Goal: Information Seeking & Learning: Find specific fact

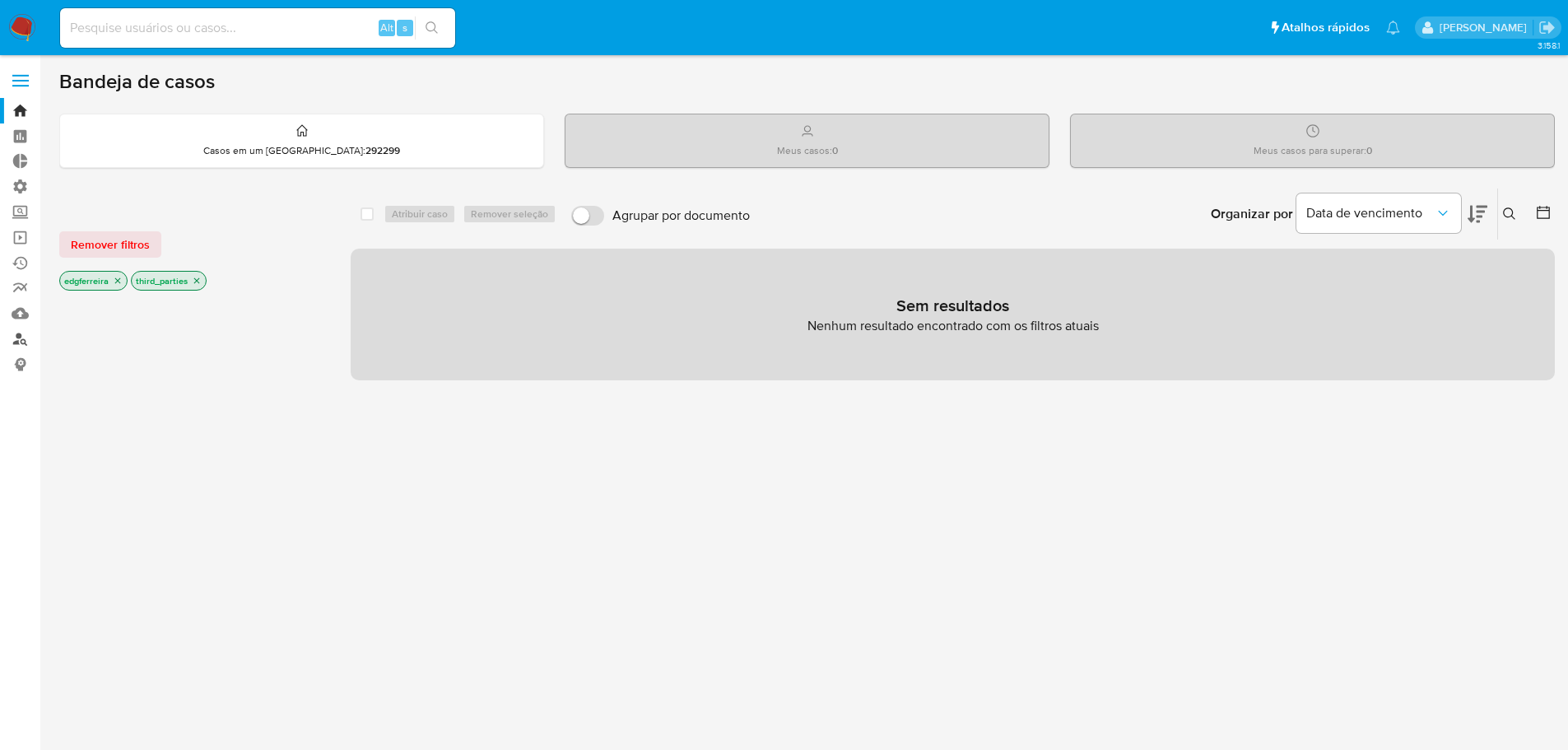
click at [21, 337] on link "Localizador de pessoas" at bounding box center [98, 339] width 196 height 26
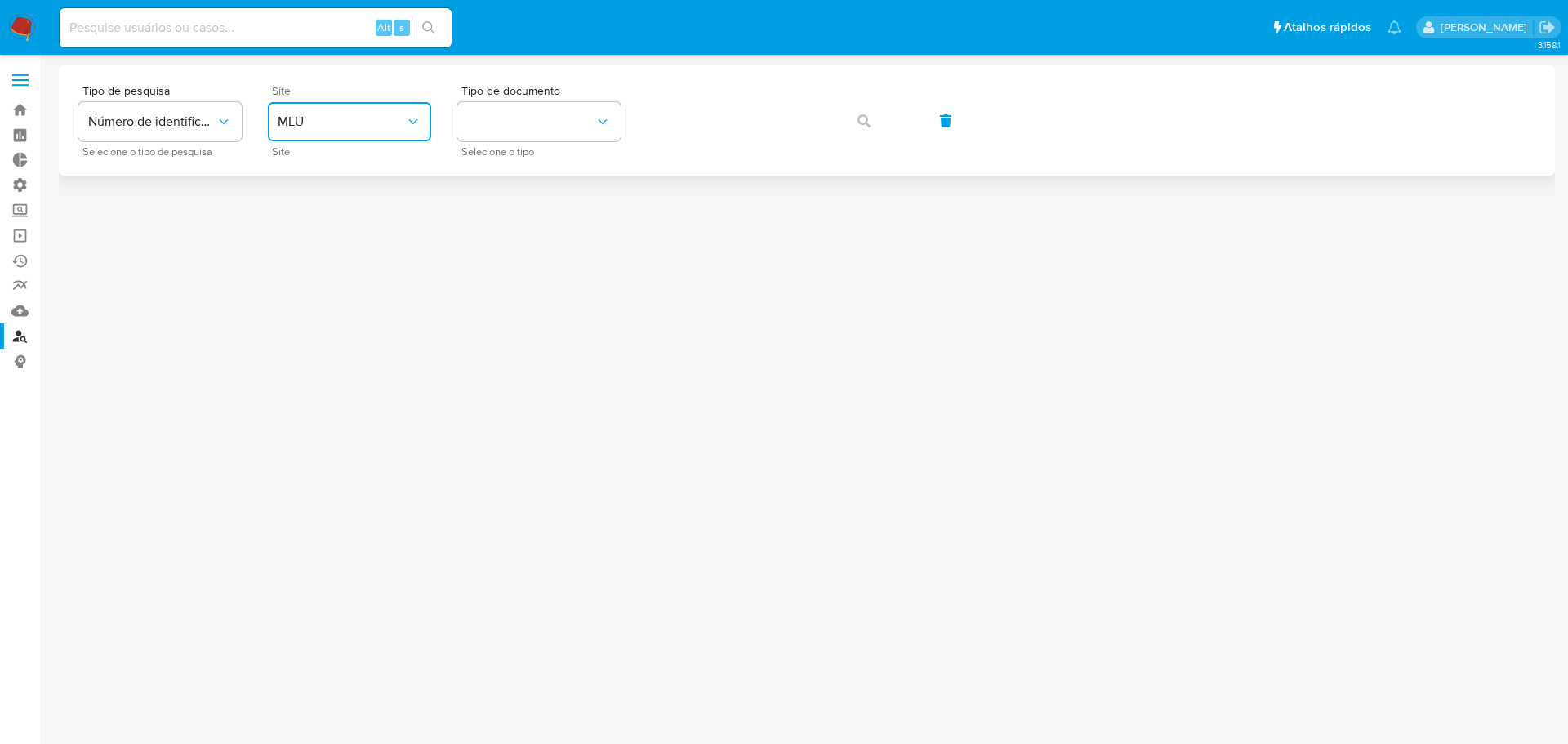
click at [333, 127] on span "MLU" at bounding box center [341, 121] width 127 height 16
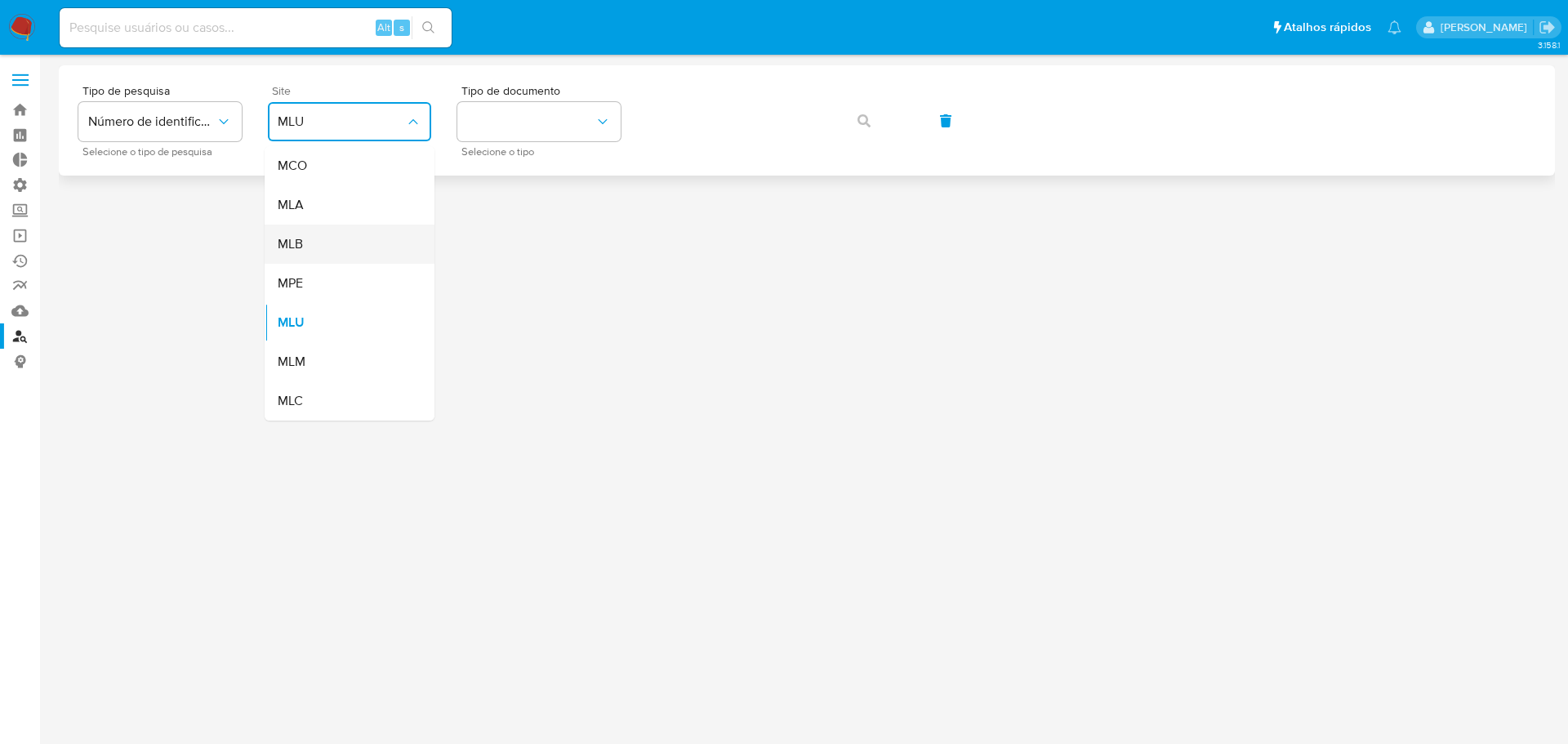
click at [344, 233] on div "MLB" at bounding box center [345, 245] width 134 height 40
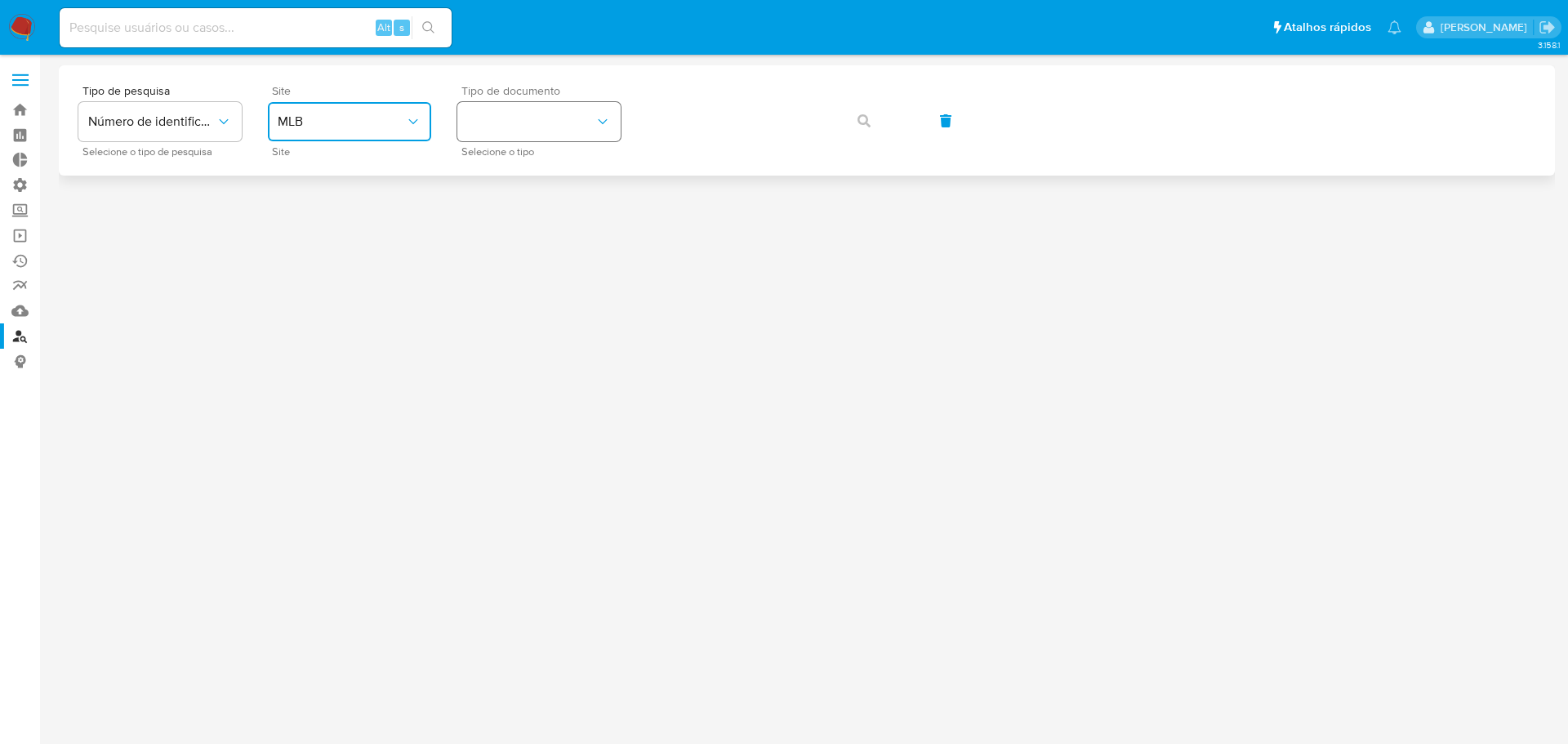
click at [575, 130] on button "identificationType" at bounding box center [539, 122] width 163 height 40
click at [543, 174] on div "CNPJ CNPJ" at bounding box center [534, 174] width 134 height 56
click at [861, 118] on icon "button" at bounding box center [865, 121] width 13 height 13
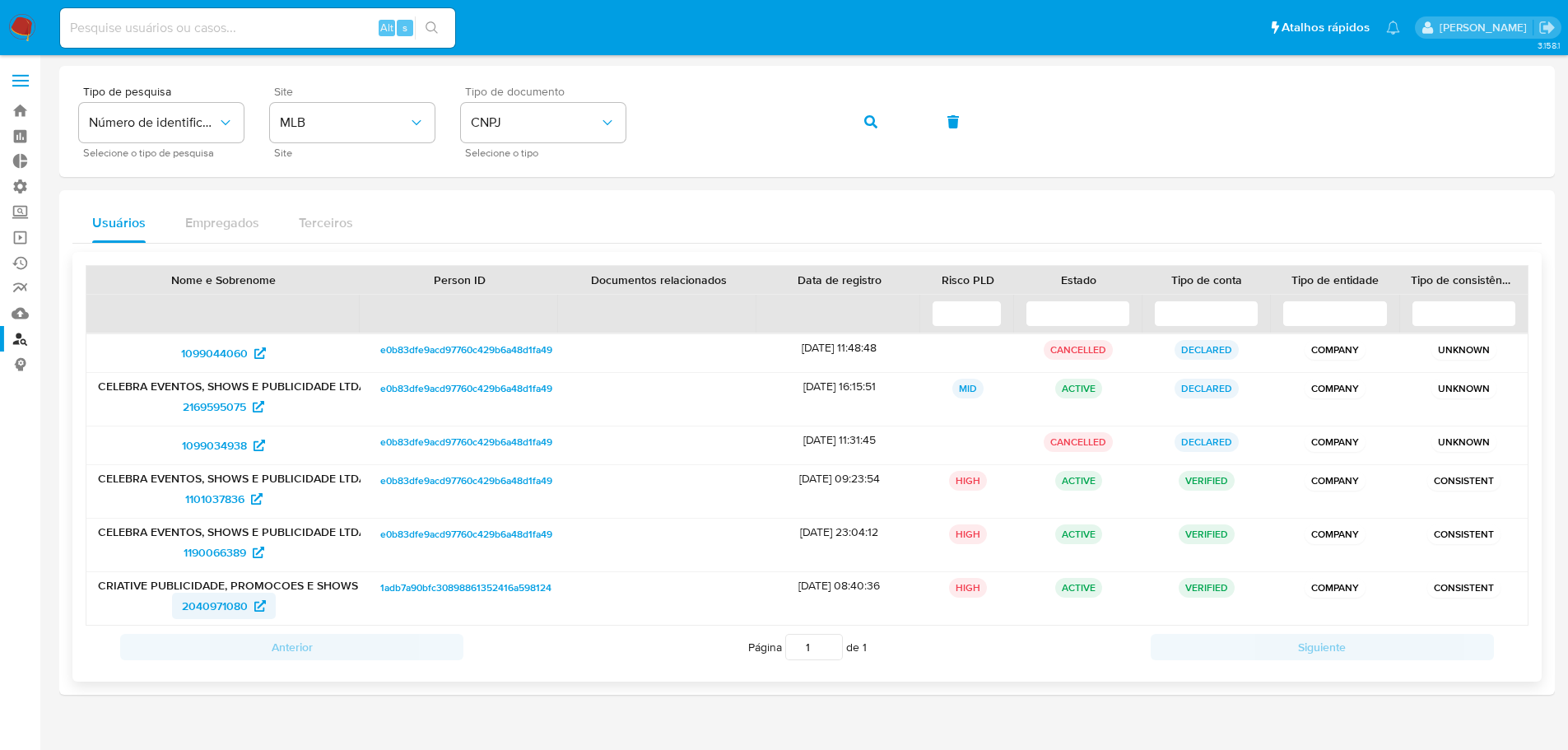
click at [211, 606] on span "2040971080" at bounding box center [214, 606] width 66 height 27
click at [209, 561] on span "1190066389" at bounding box center [215, 553] width 63 height 27
click at [198, 501] on span "1101037836" at bounding box center [215, 500] width 59 height 27
click at [204, 447] on span "1099034938" at bounding box center [214, 445] width 65 height 27
click at [610, 732] on div "3.158.1" at bounding box center [807, 416] width 1496 height 701
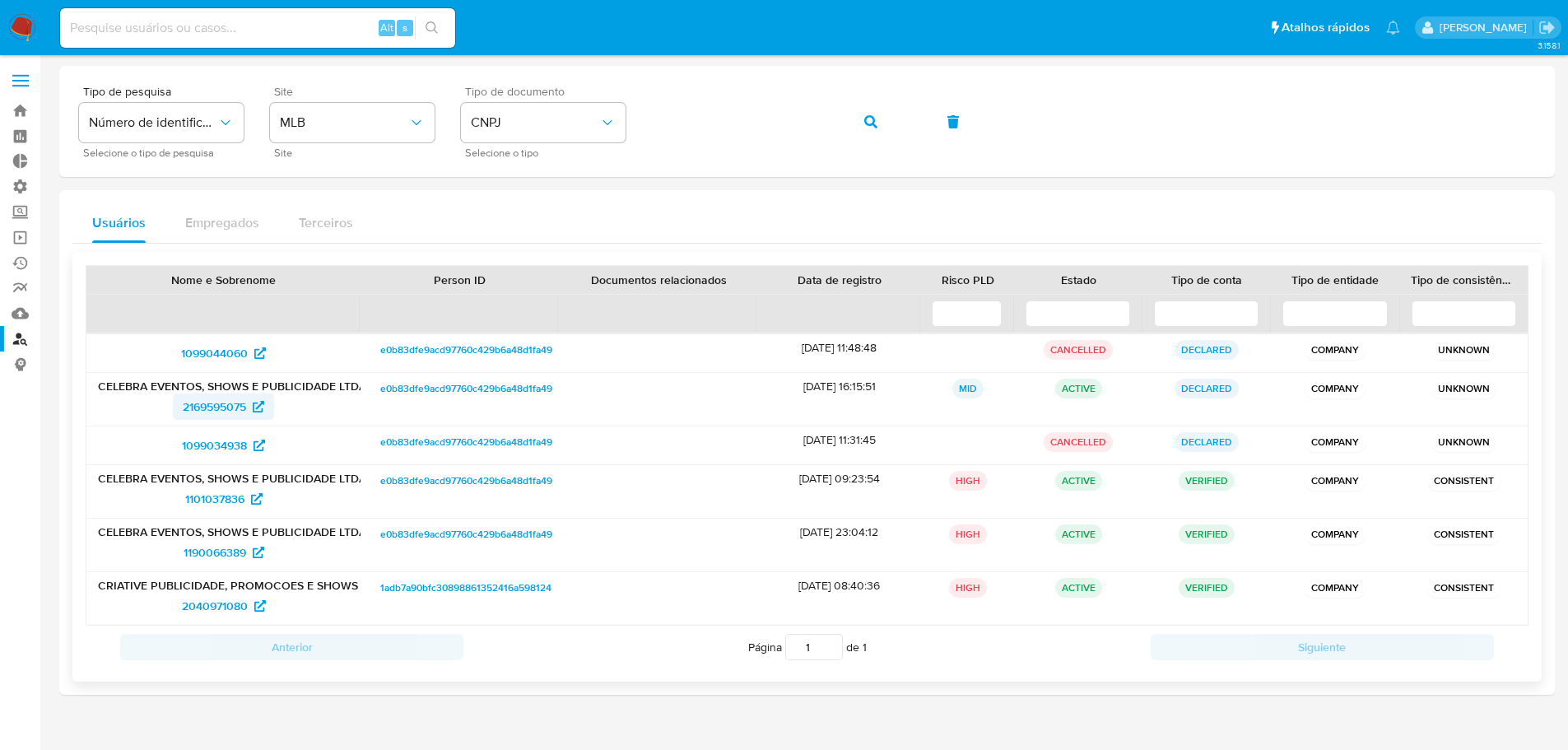
click at [219, 404] on span "2169595075" at bounding box center [214, 407] width 64 height 27
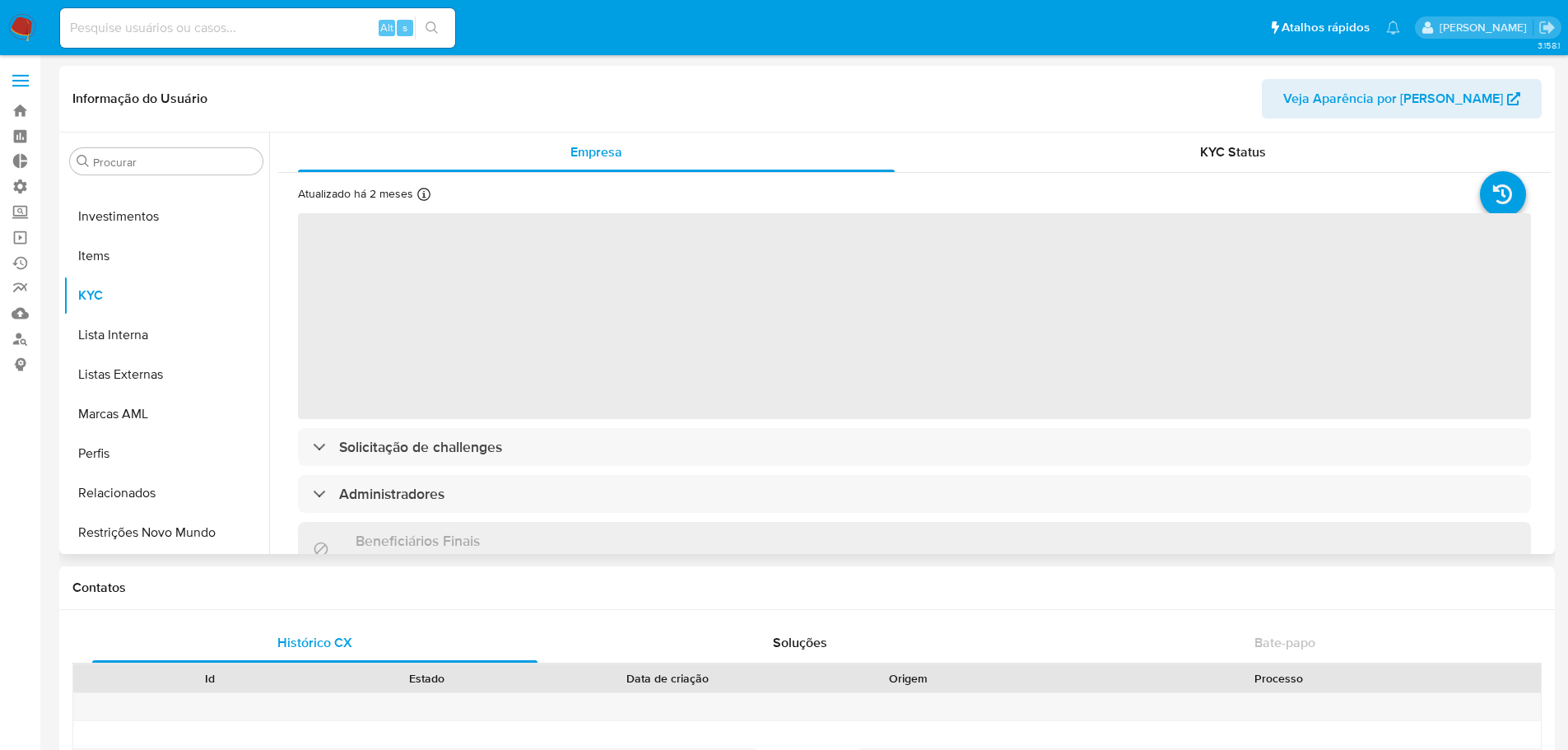
scroll to position [494, 0]
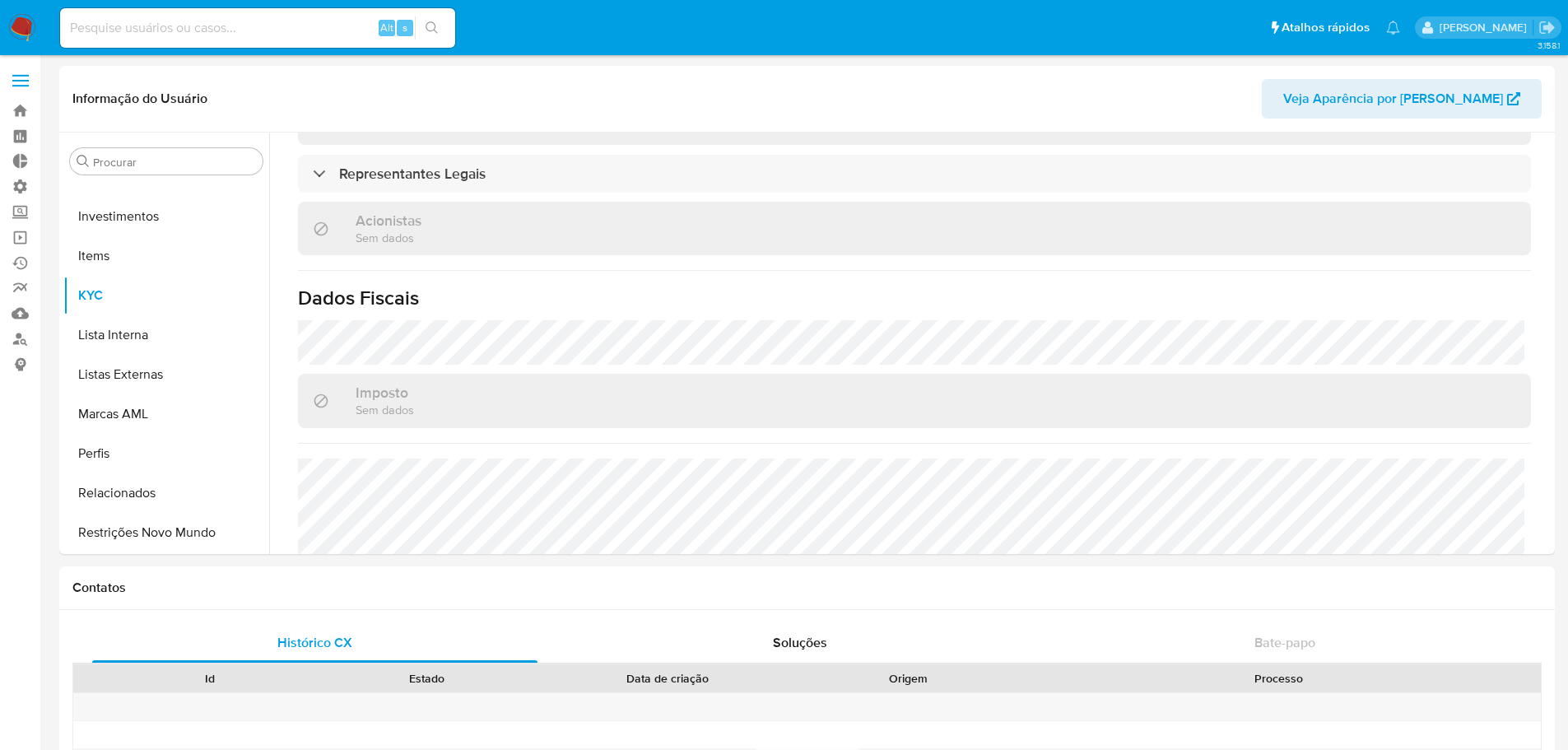
select select "10"
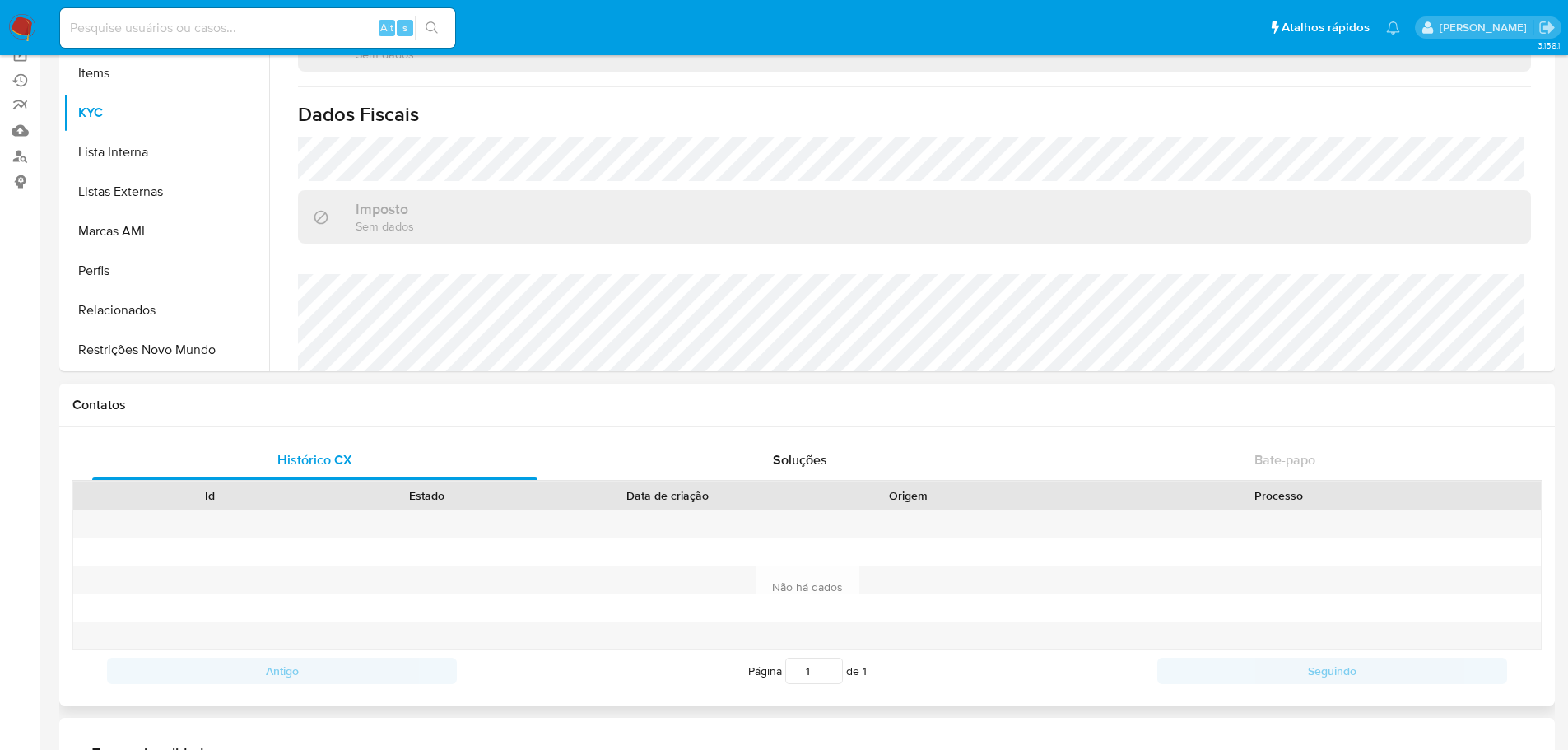
scroll to position [0, 0]
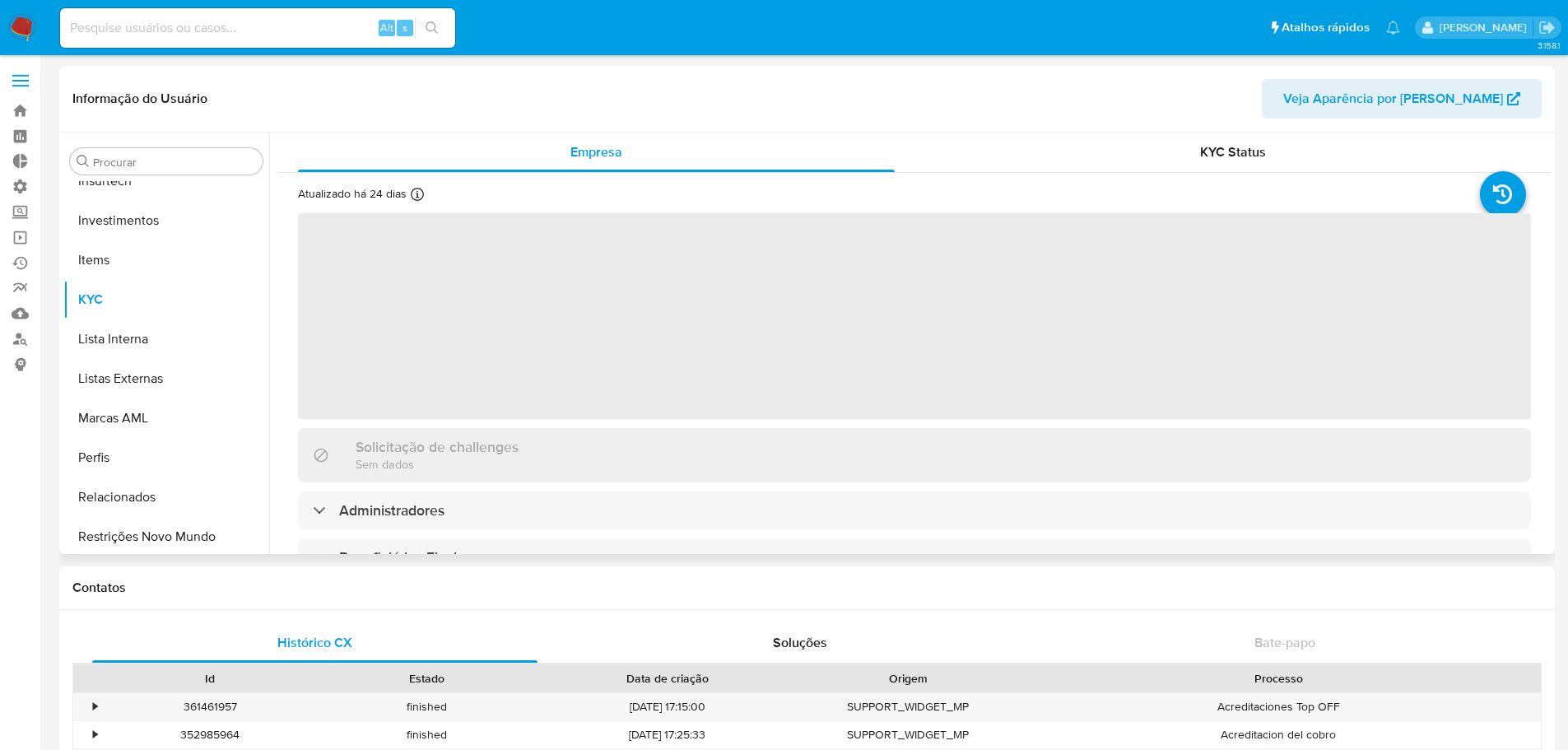
scroll to position [775, 0]
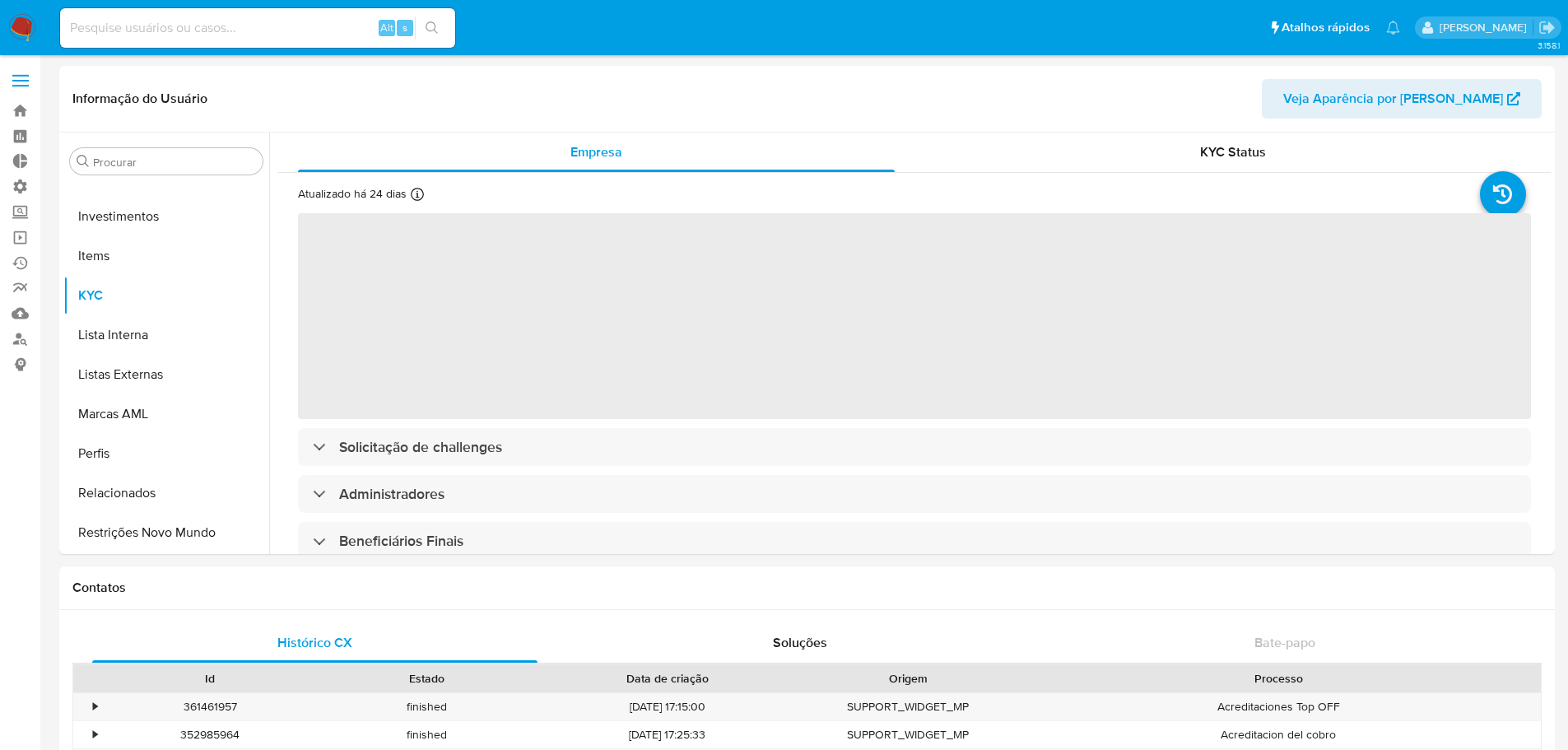
select select "10"
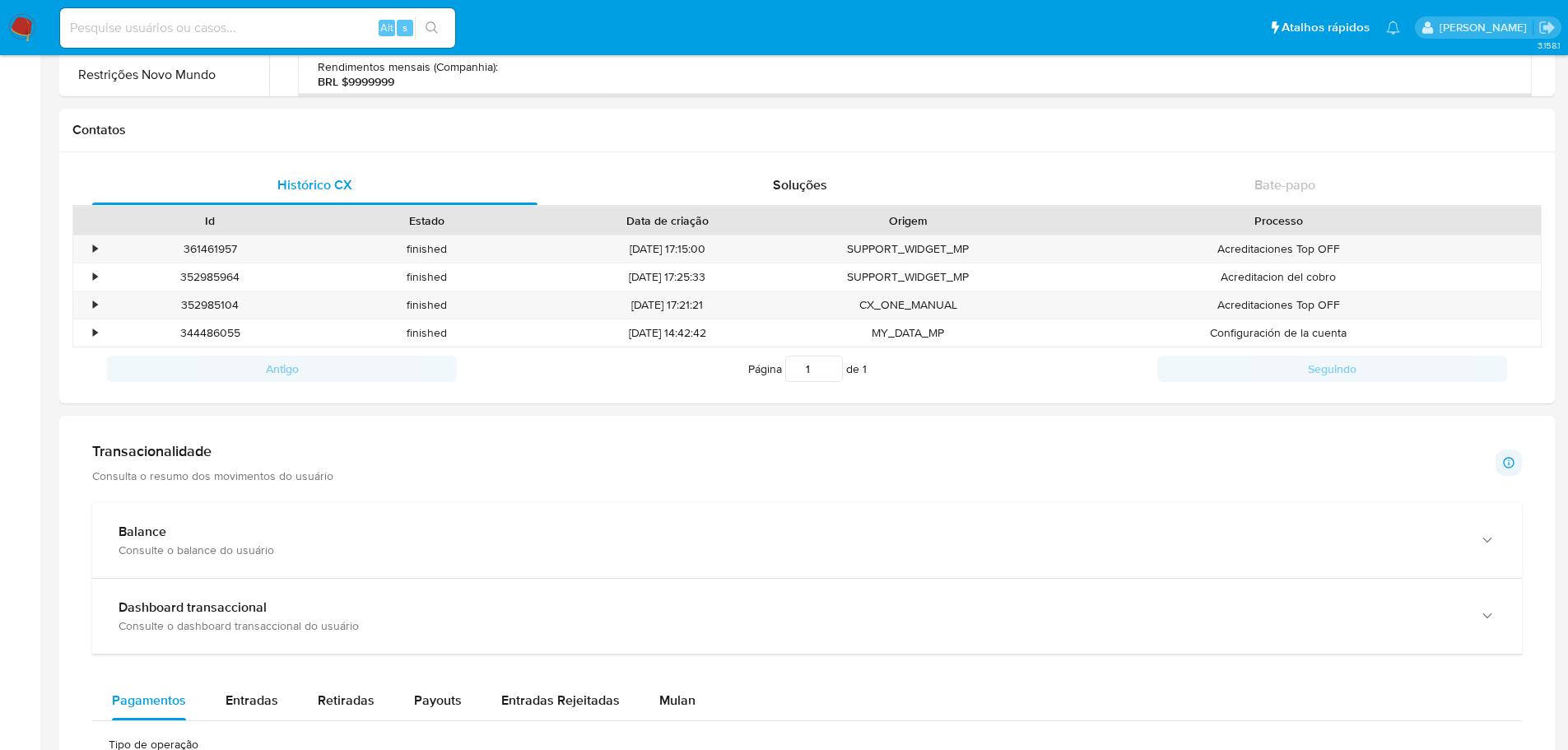
scroll to position [432, 0]
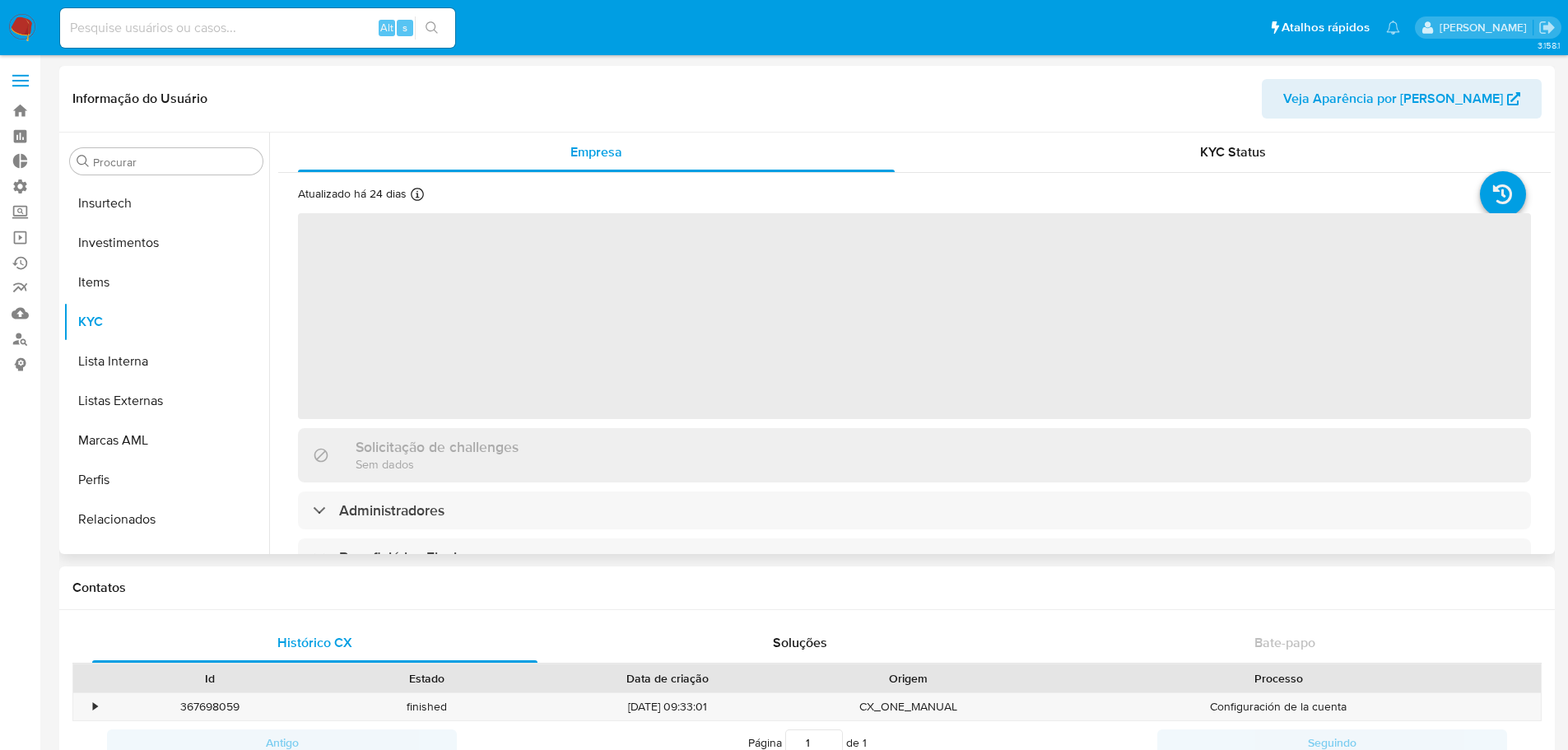
scroll to position [775, 0]
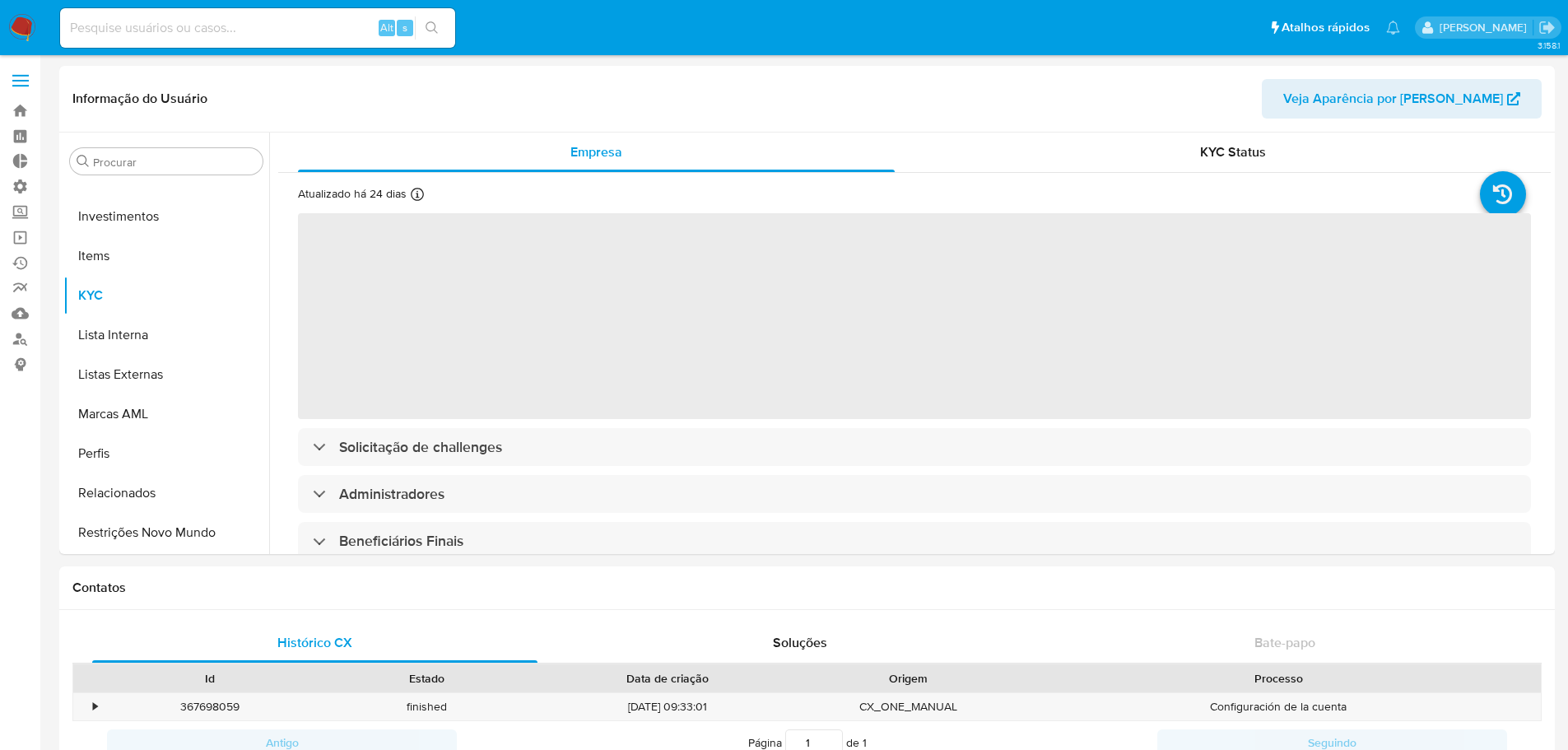
select select "10"
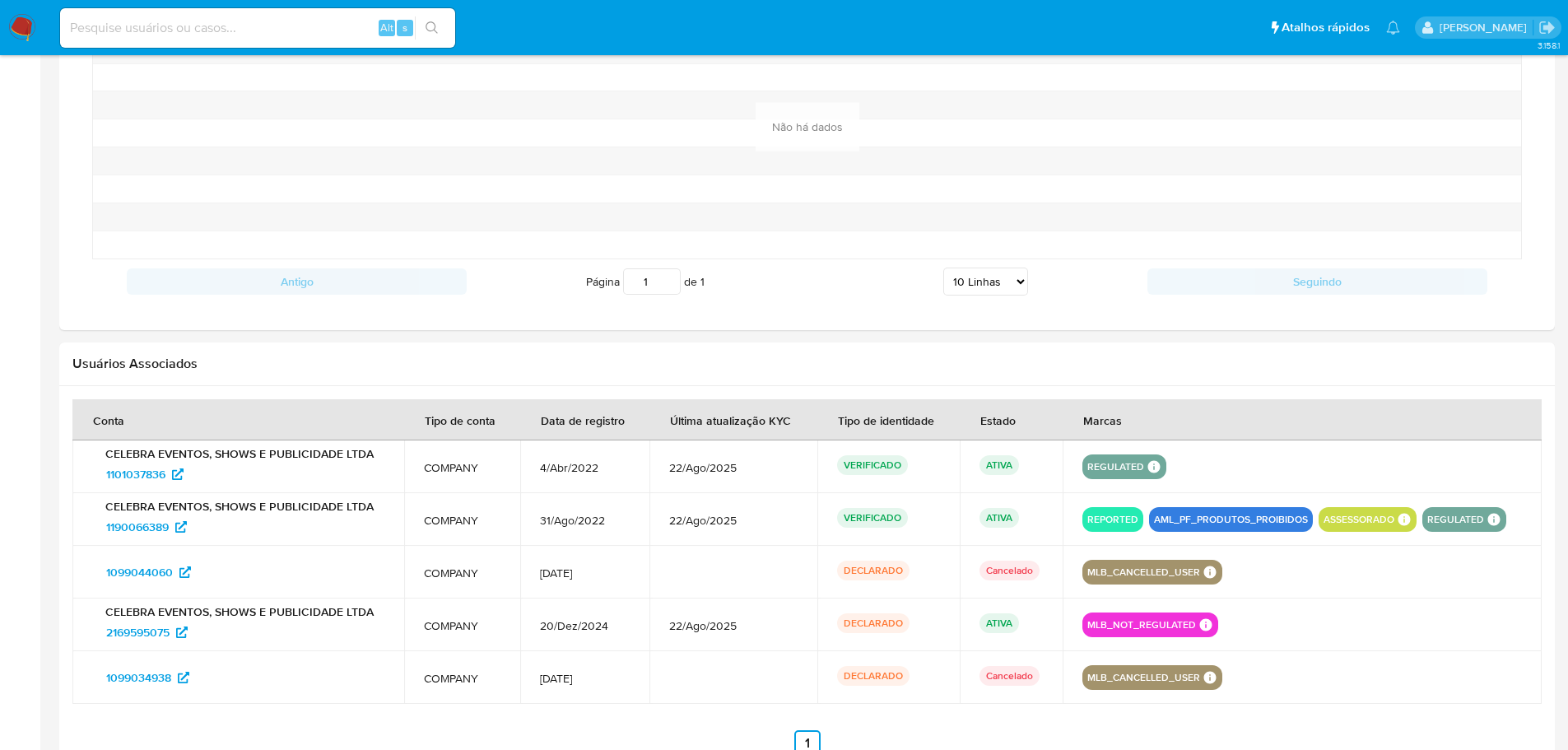
scroll to position [988, 0]
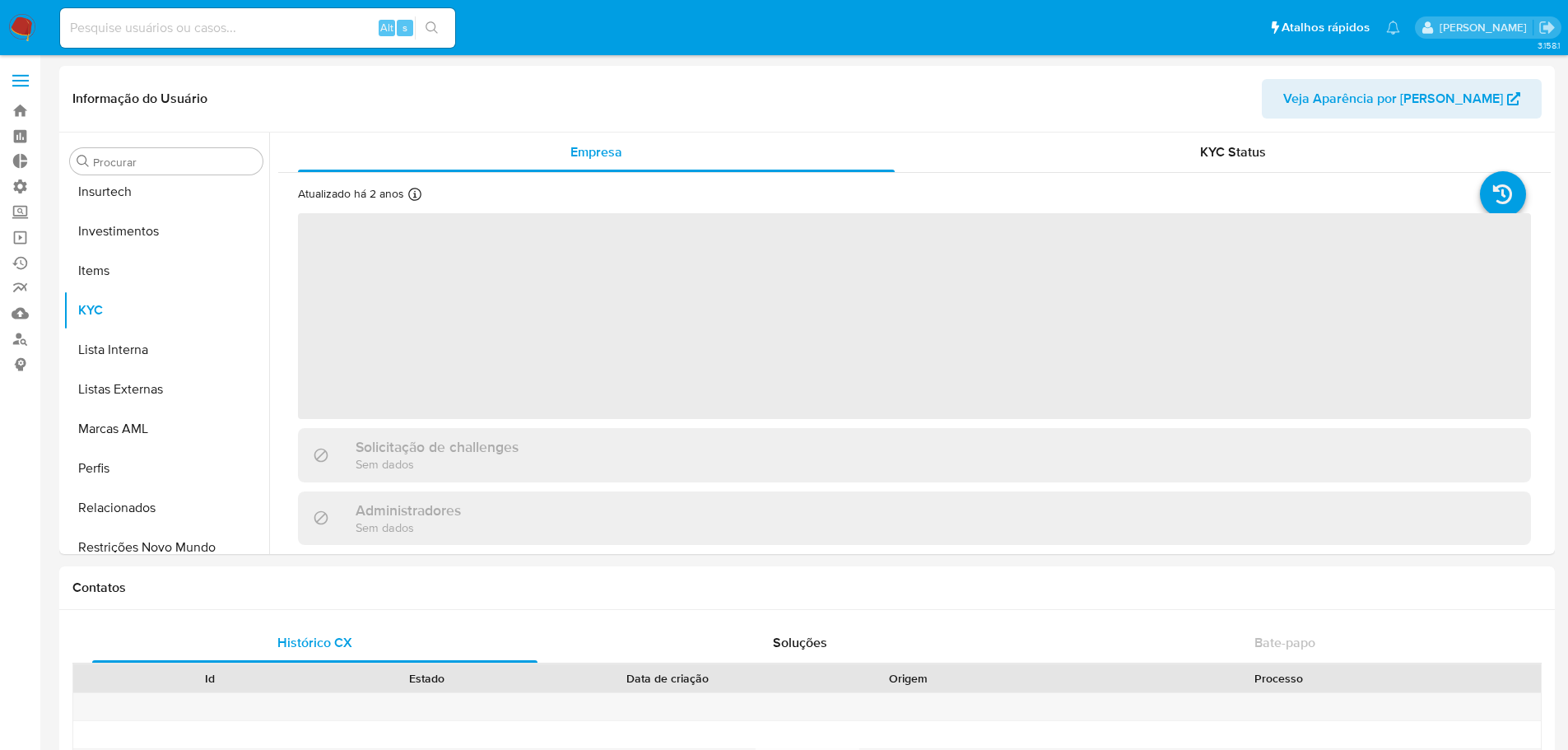
scroll to position [775, 0]
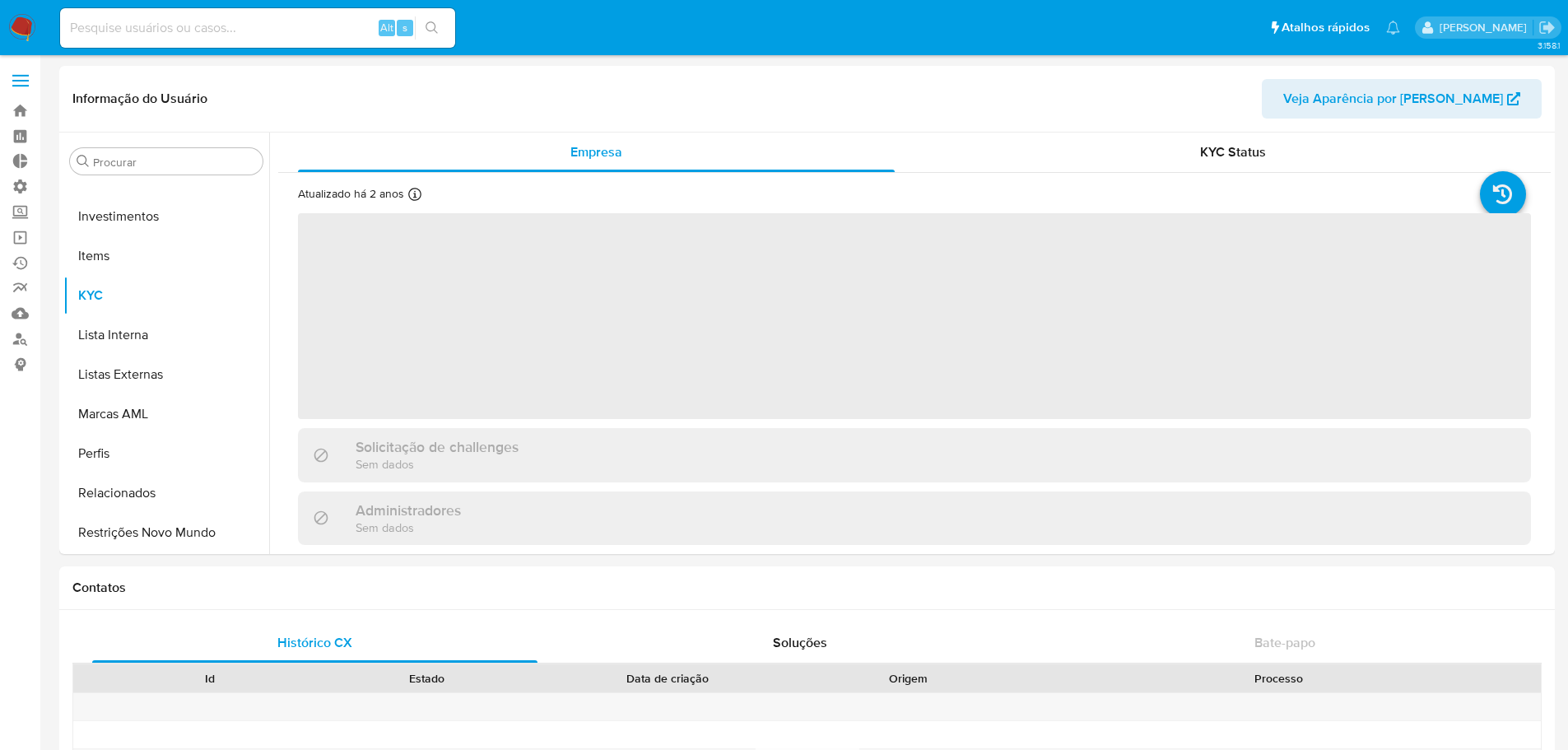
select select "10"
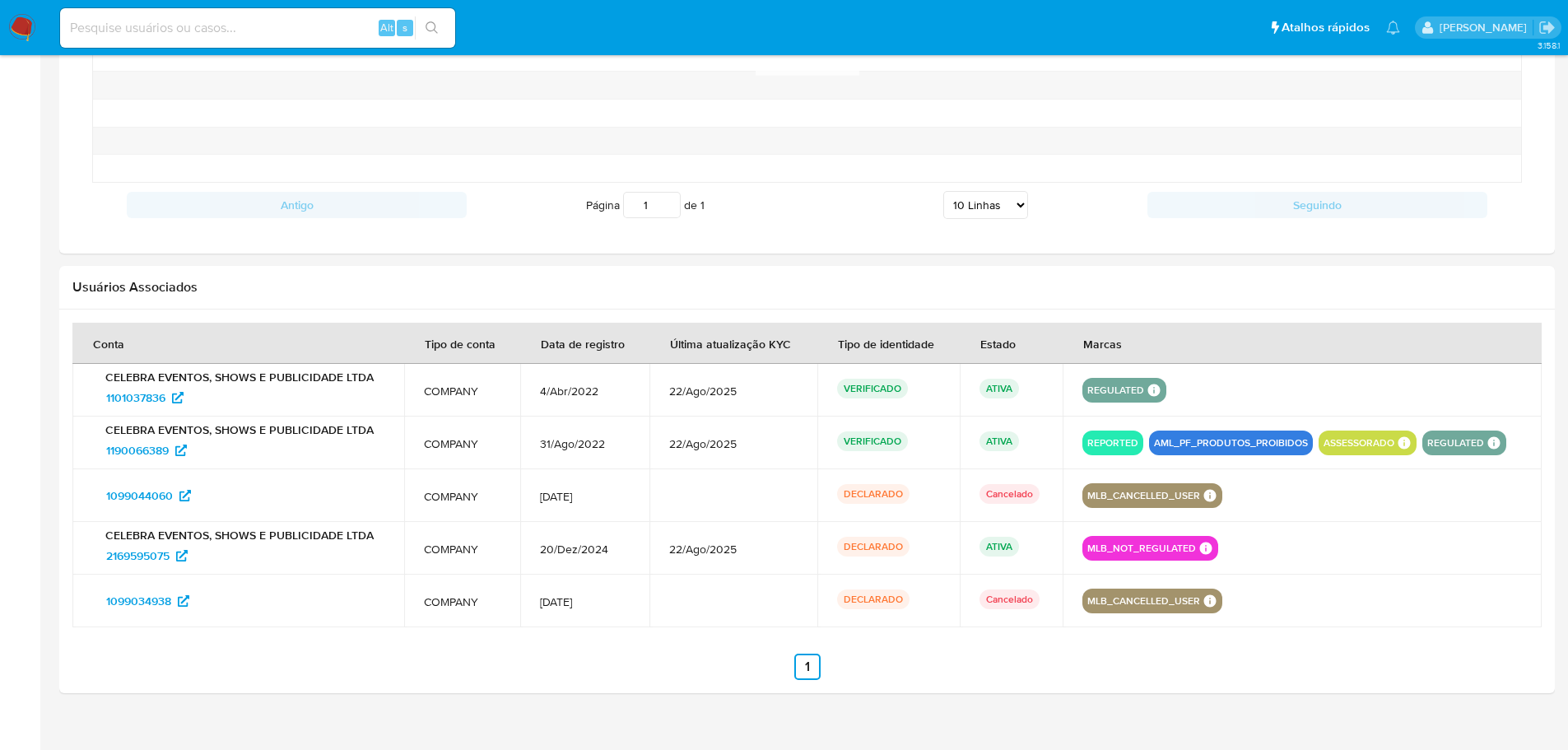
scroll to position [1449, 0]
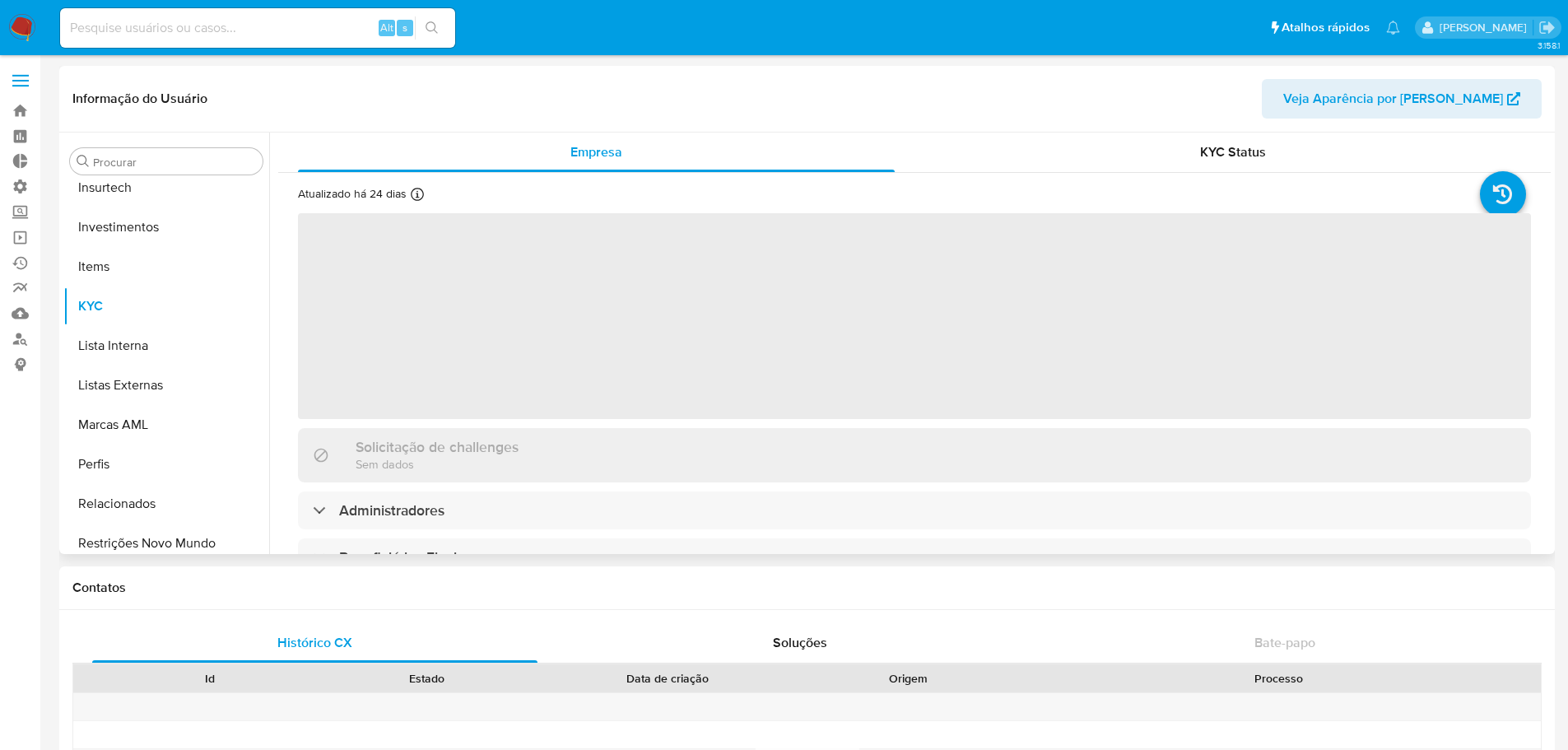
scroll to position [775, 0]
select select "10"
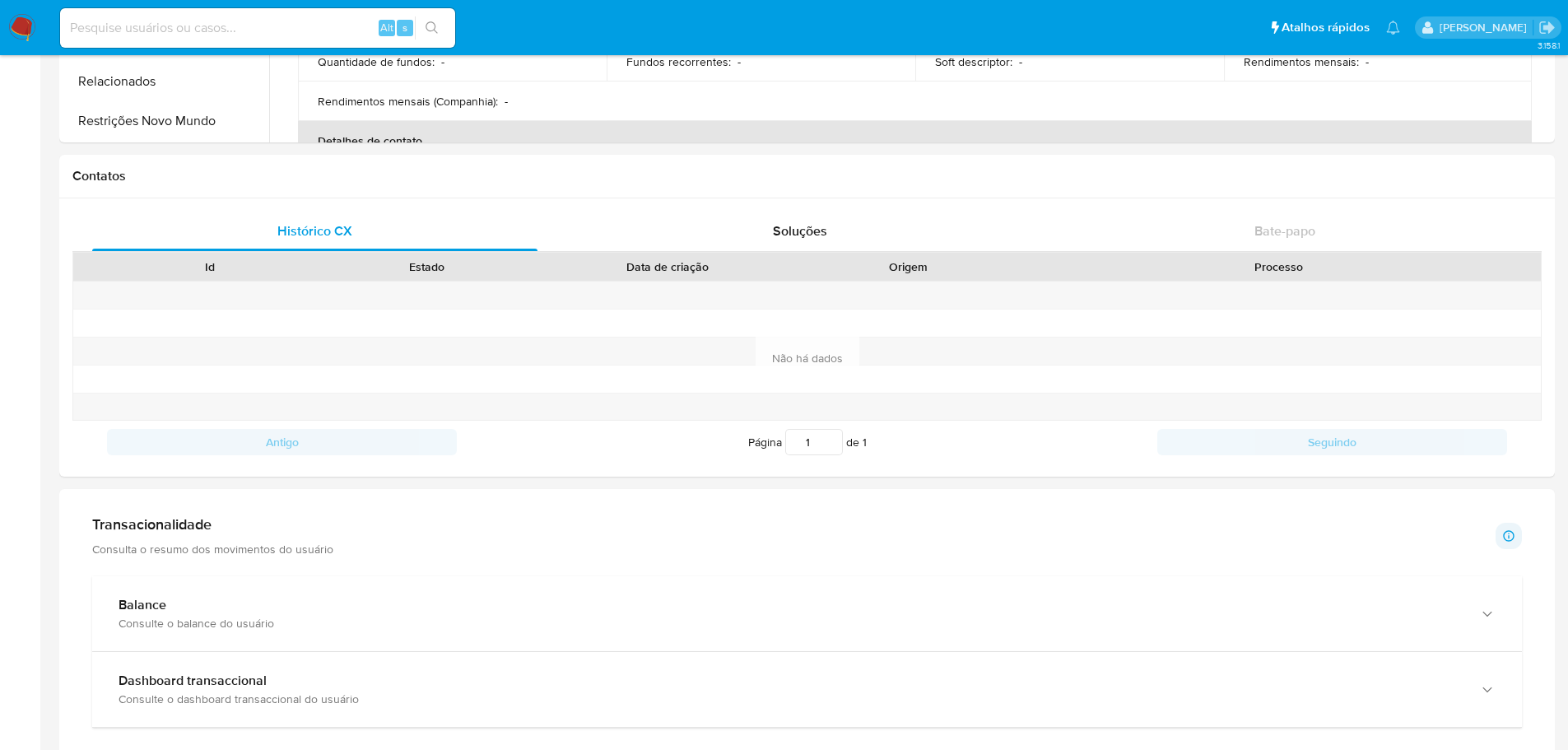
scroll to position [0, 0]
